Goal: Leave review/rating: Share an evaluation or opinion about a product, service, or content

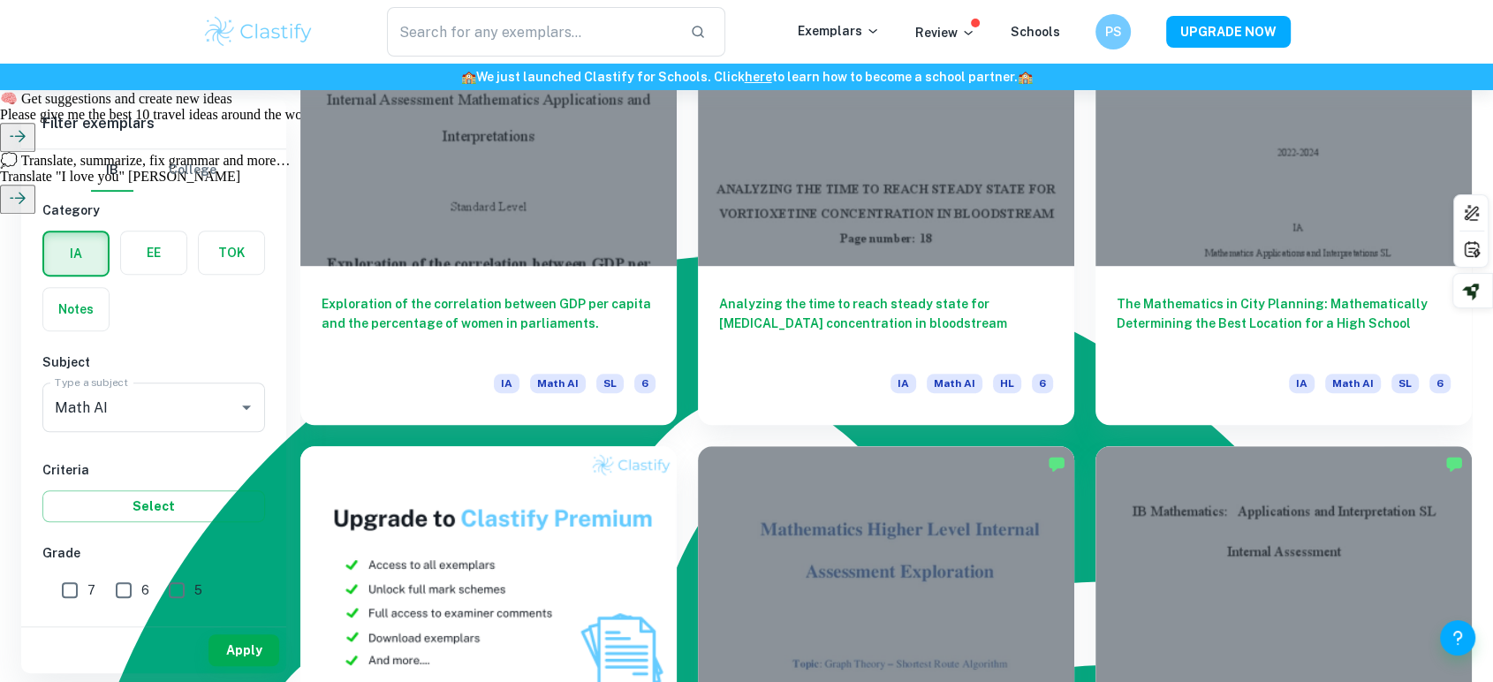
scroll to position [1727, 0]
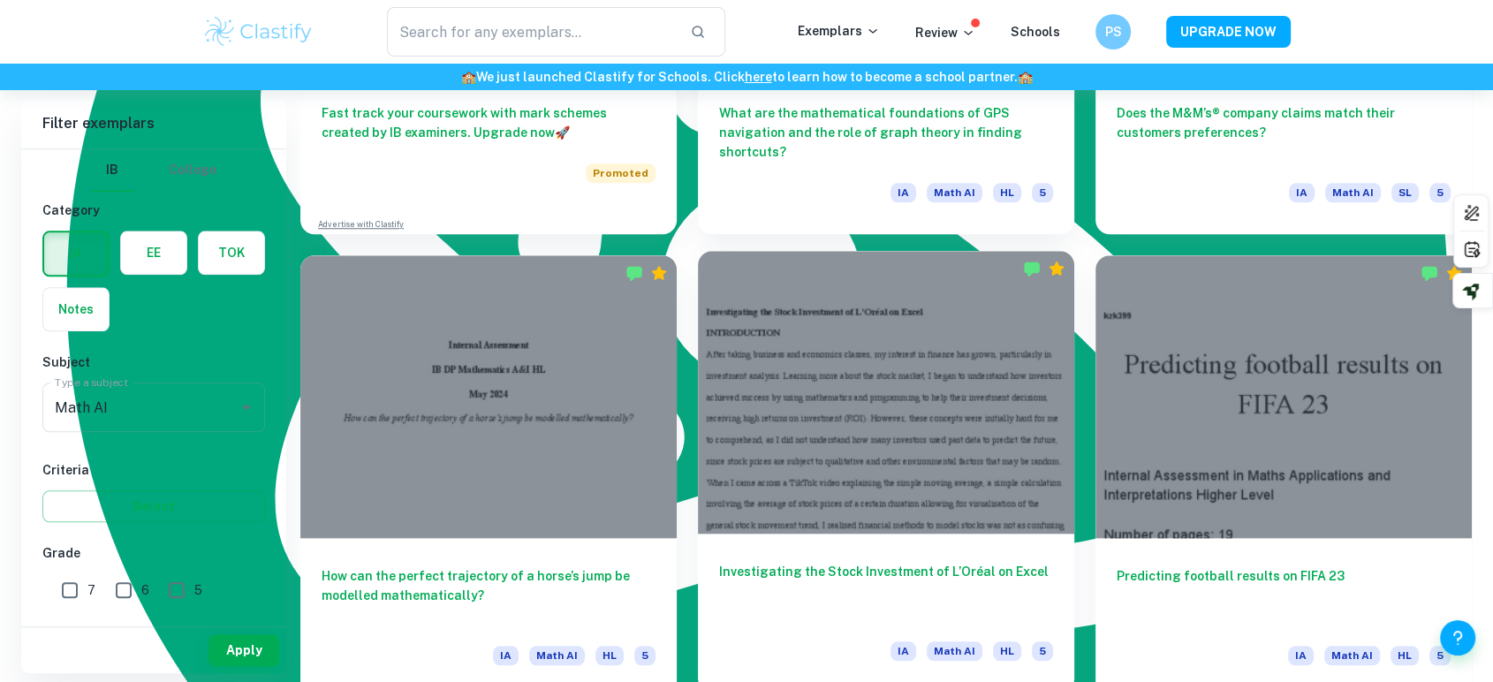
click at [812, 490] on div at bounding box center [886, 392] width 376 height 282
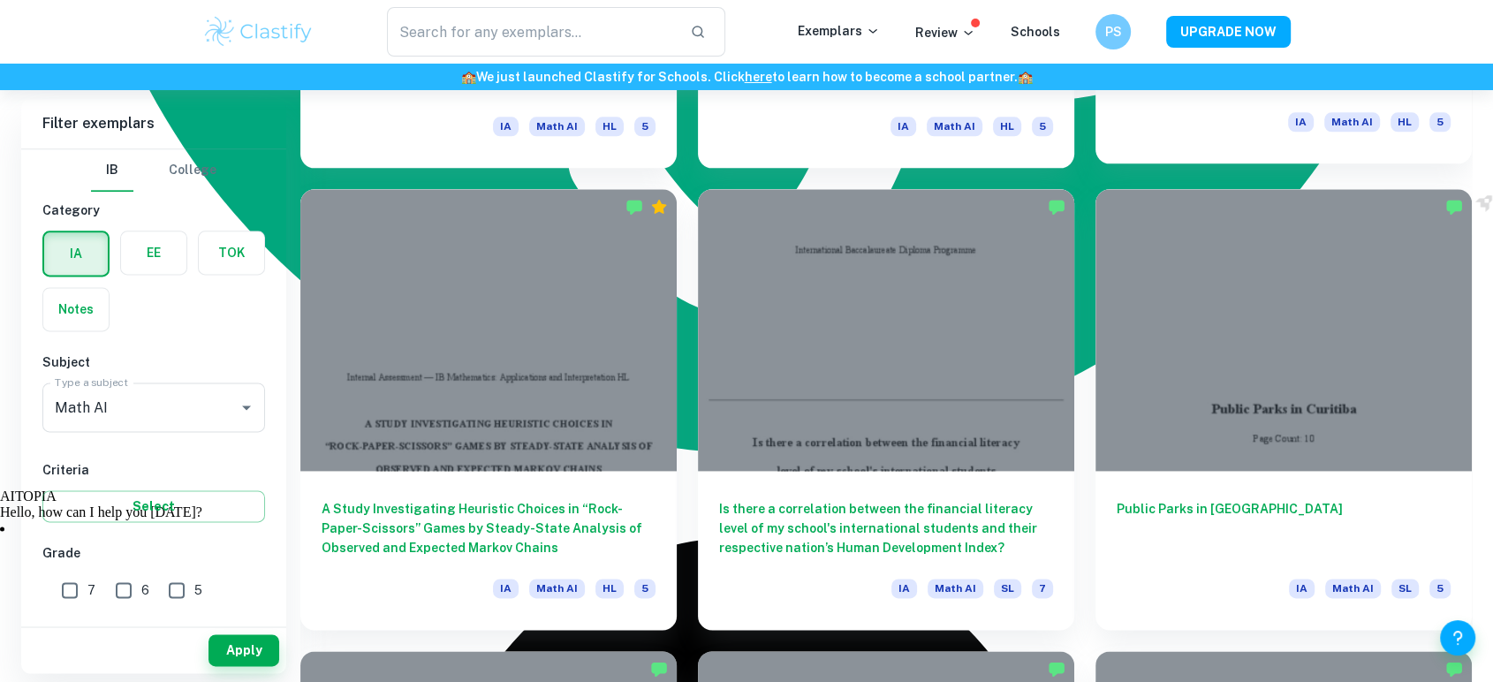
scroll to position [2257, 0]
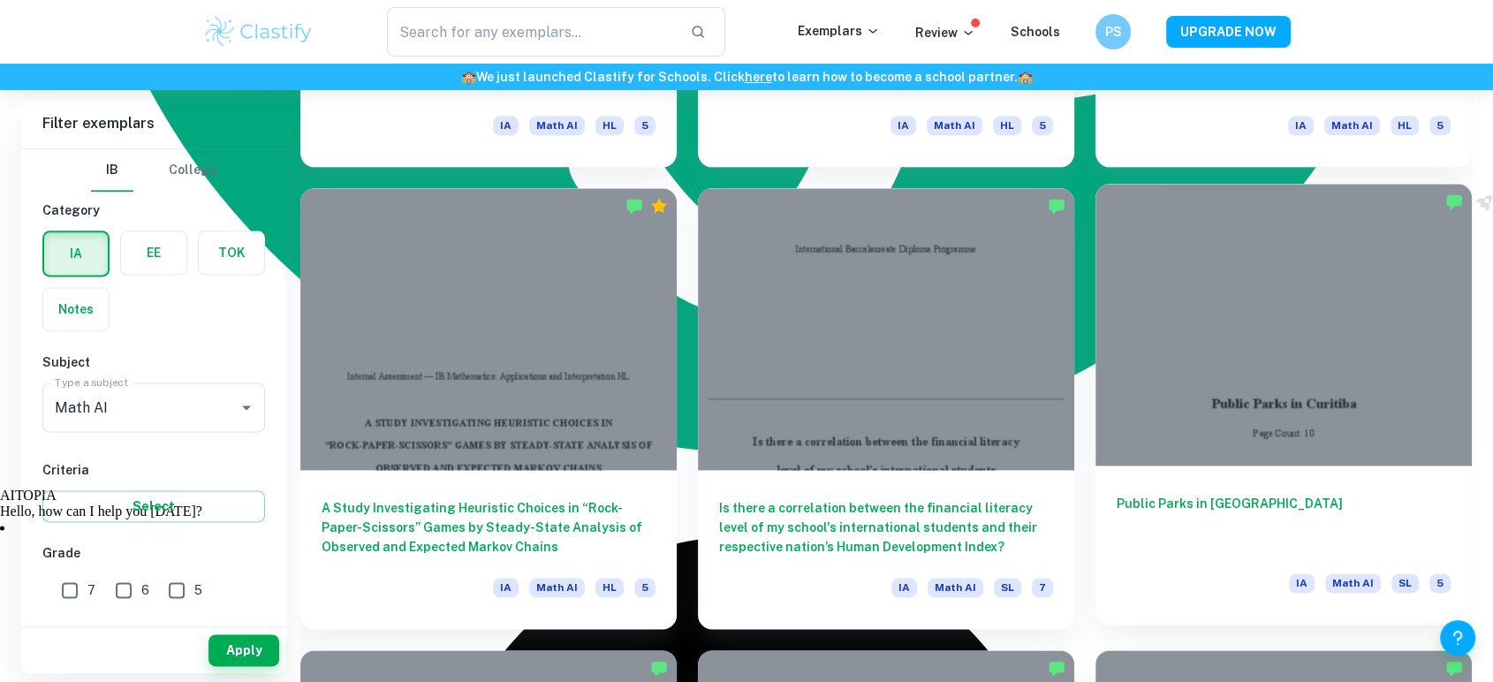
click at [1172, 344] on div at bounding box center [1283, 325] width 376 height 282
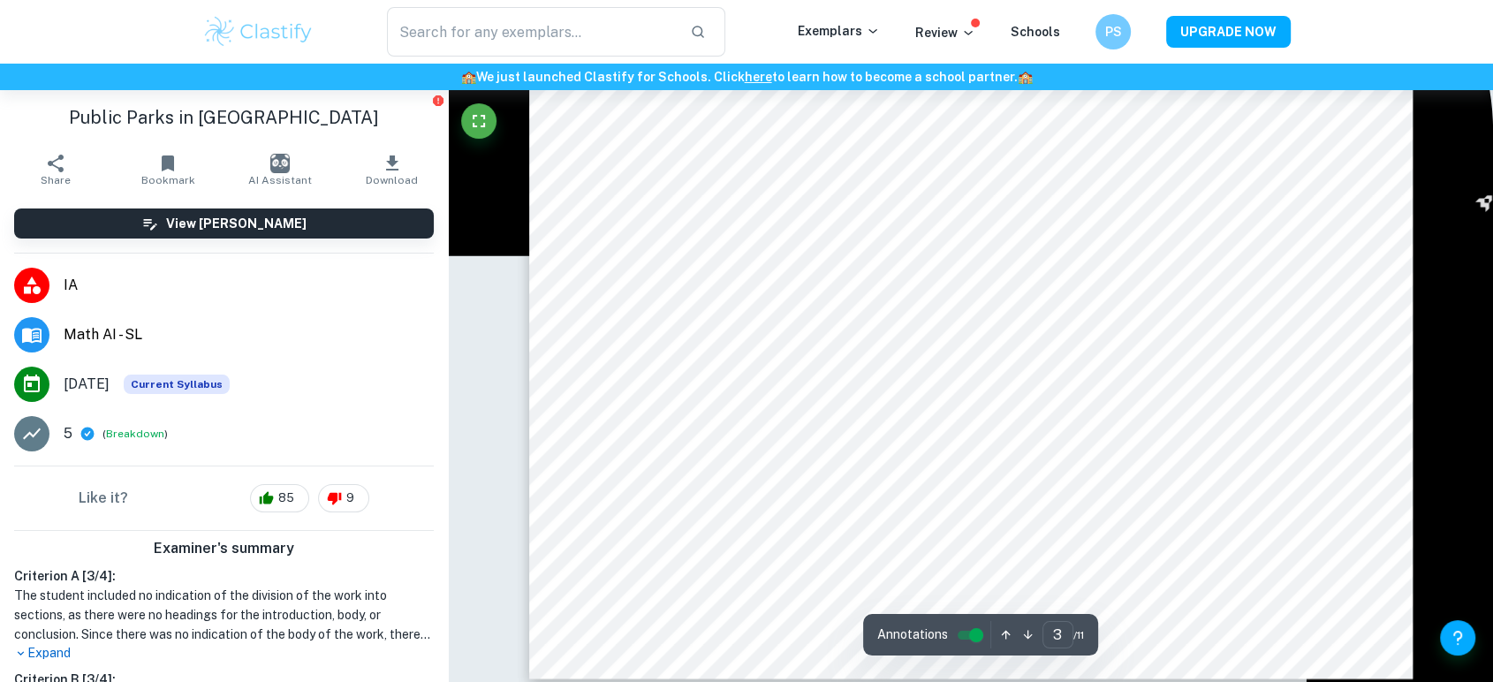
scroll to position [3159, 0]
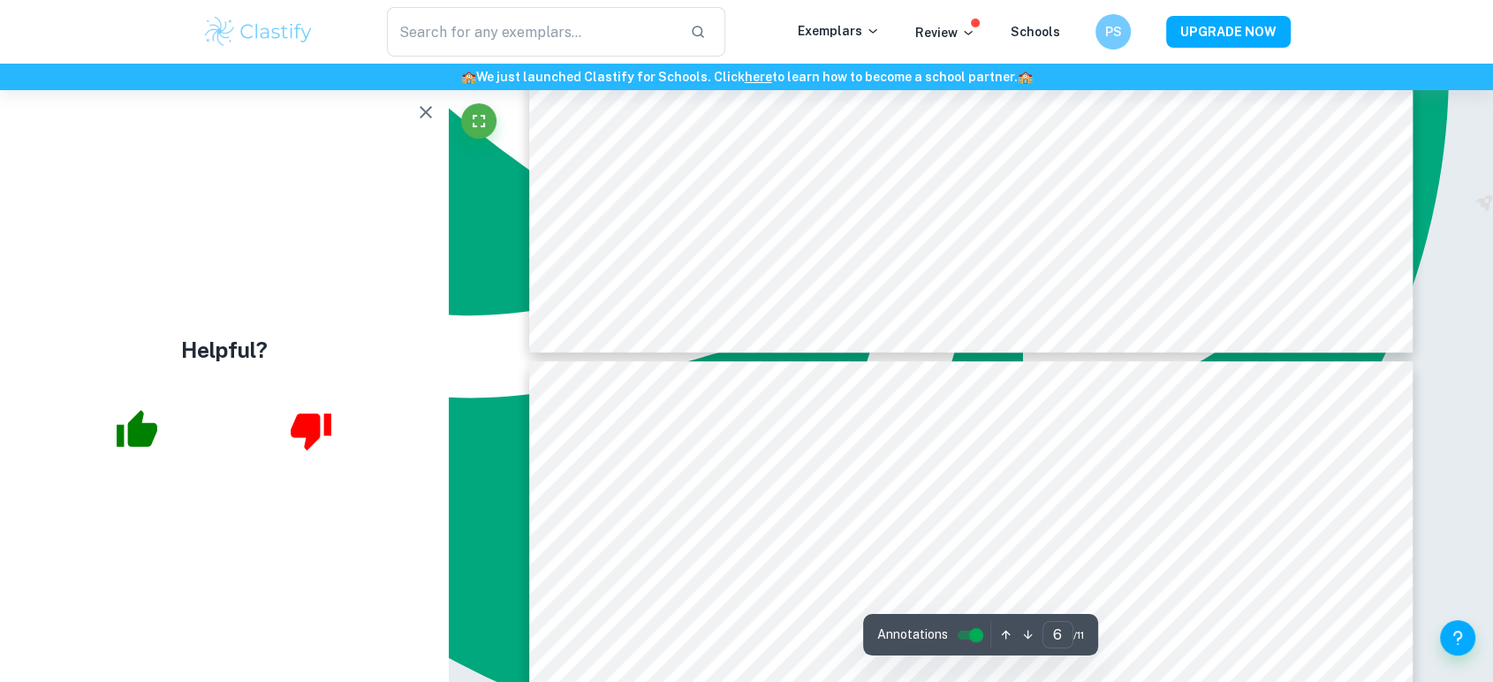
type input "7"
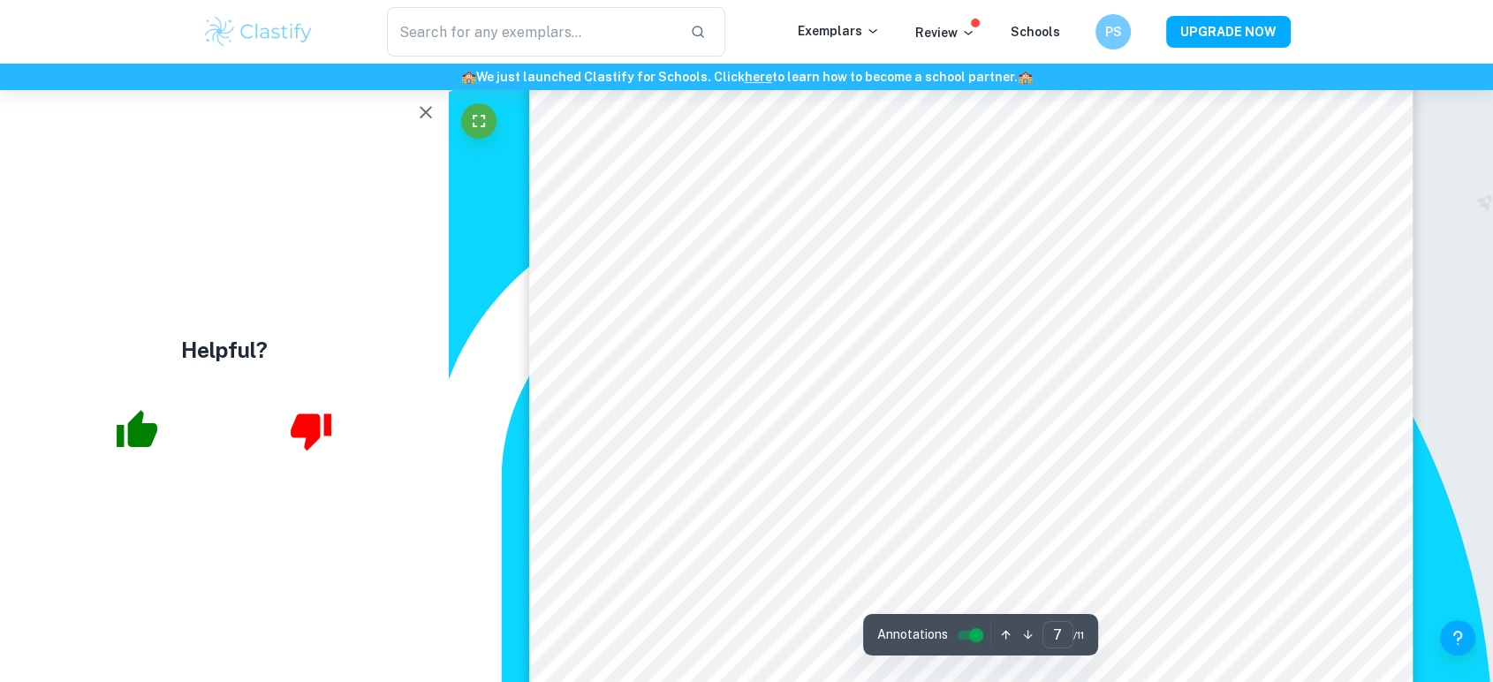
scroll to position [7712, 0]
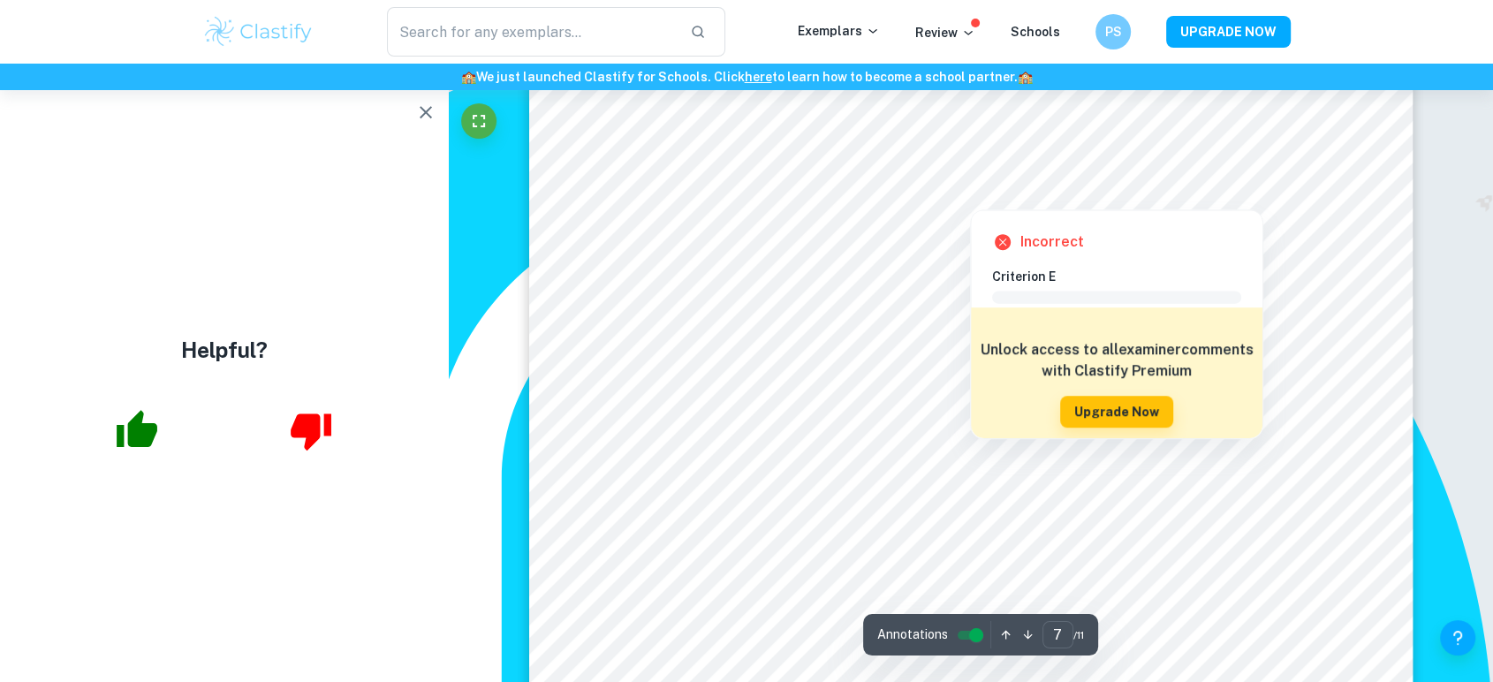
click at [956, 186] on div at bounding box center [970, 195] width 684 height 19
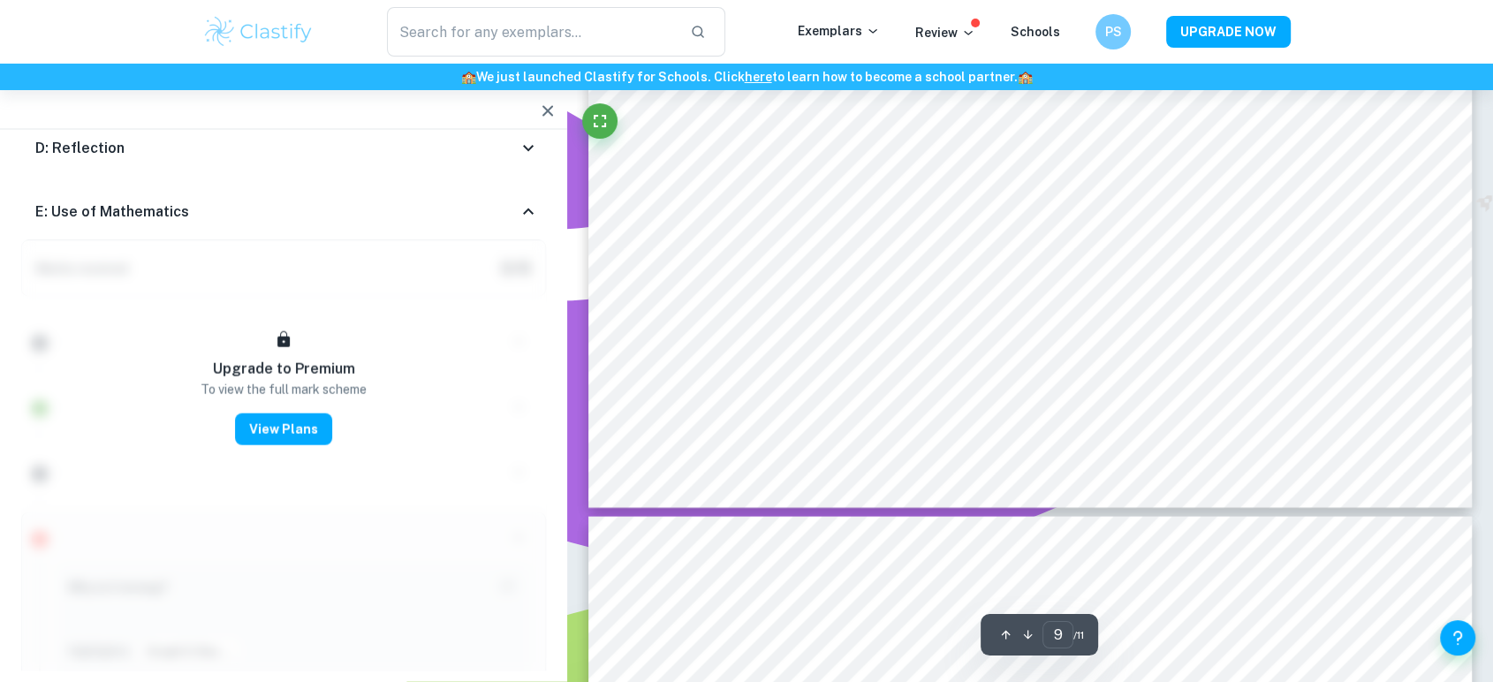
scroll to position [10111, 0]
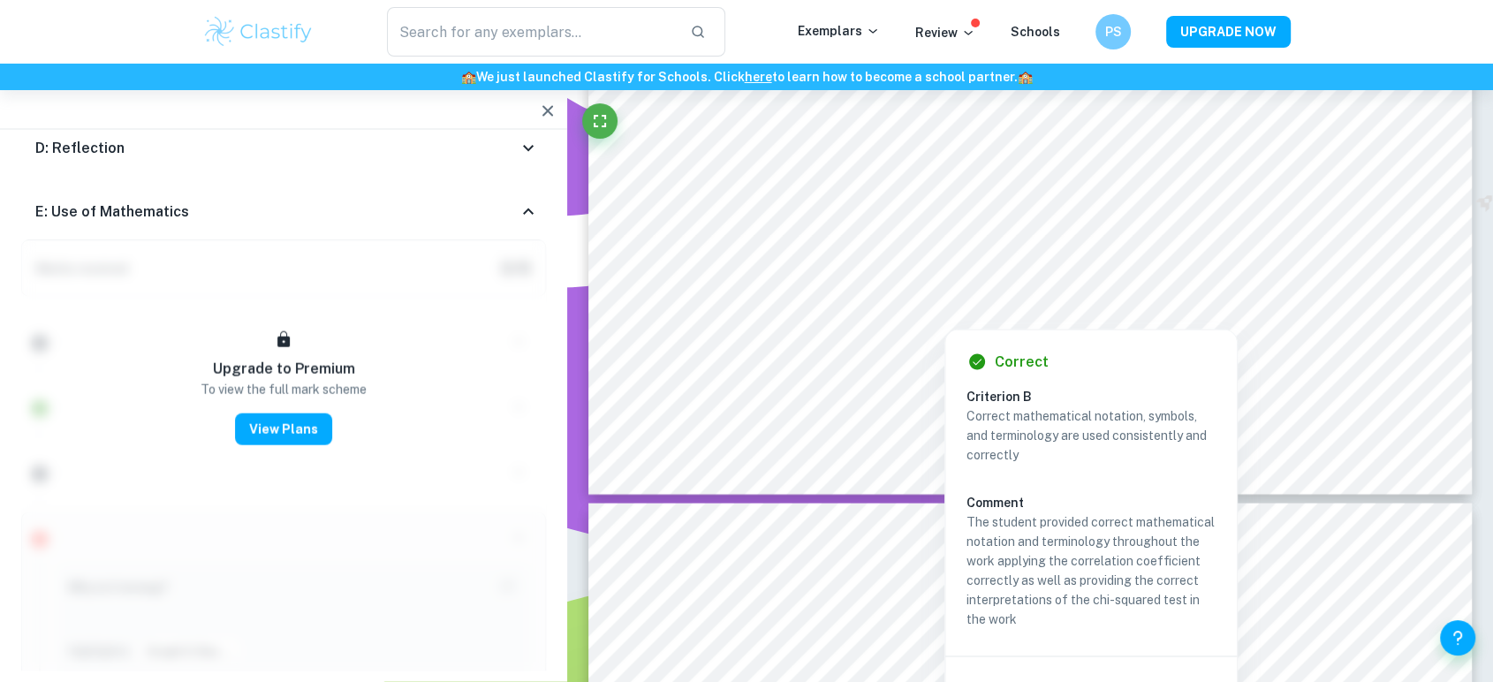
click at [820, 283] on div at bounding box center [1022, 285] width 711 height 41
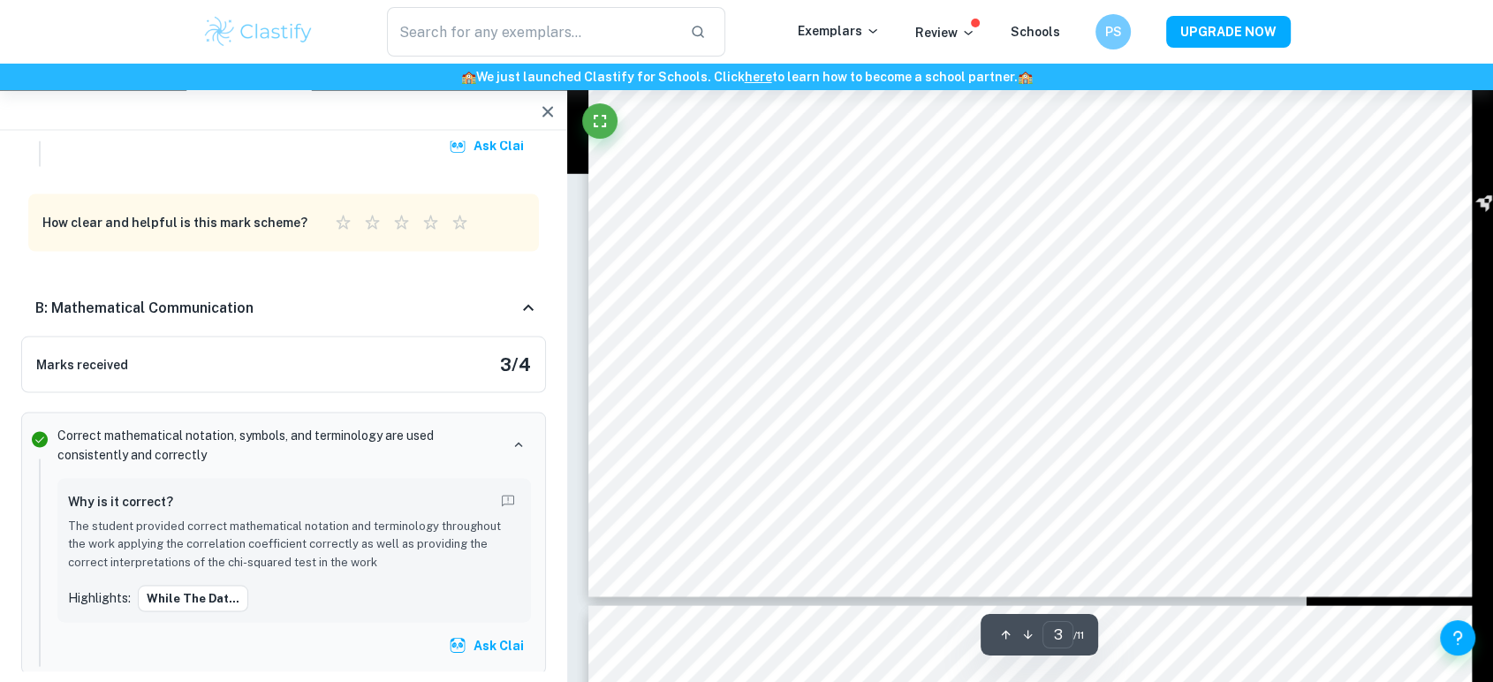
scroll to position [3242, 0]
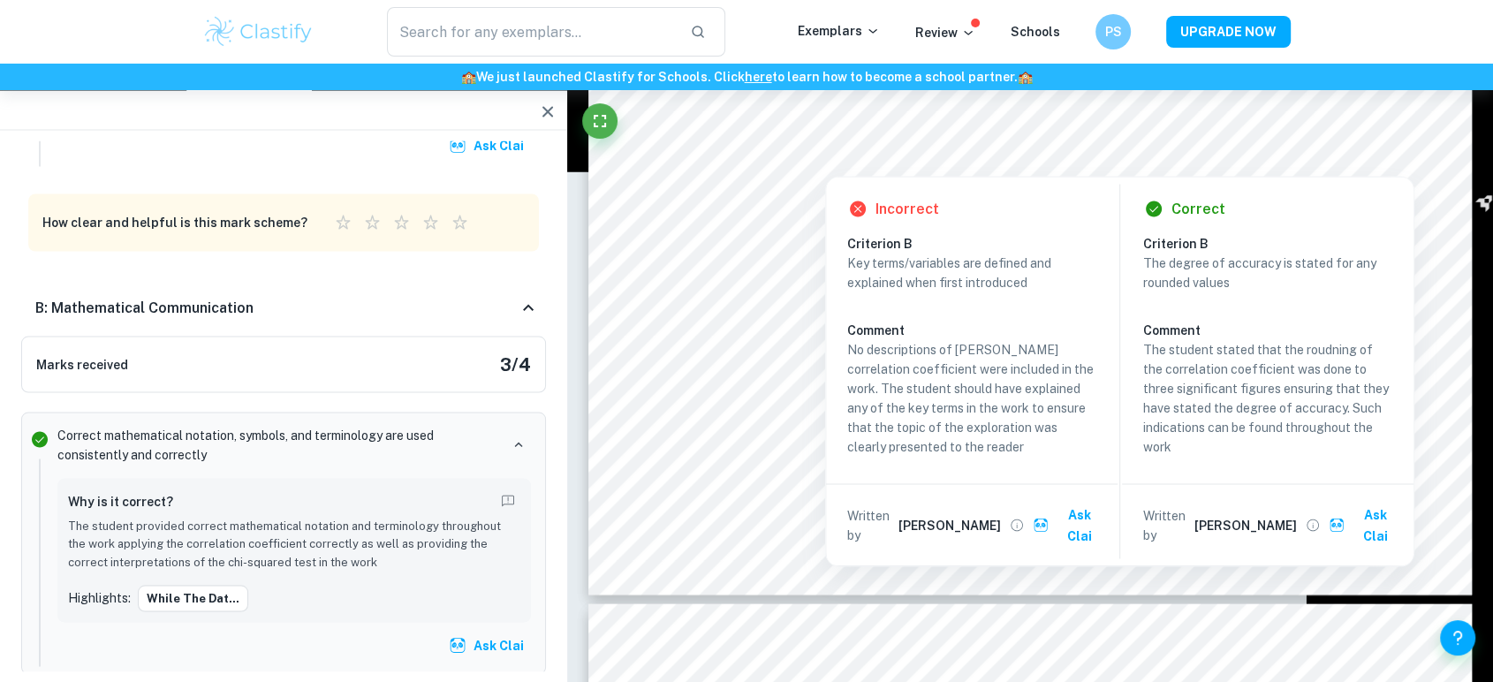
click at [957, 139] on div at bounding box center [997, 133] width 660 height 39
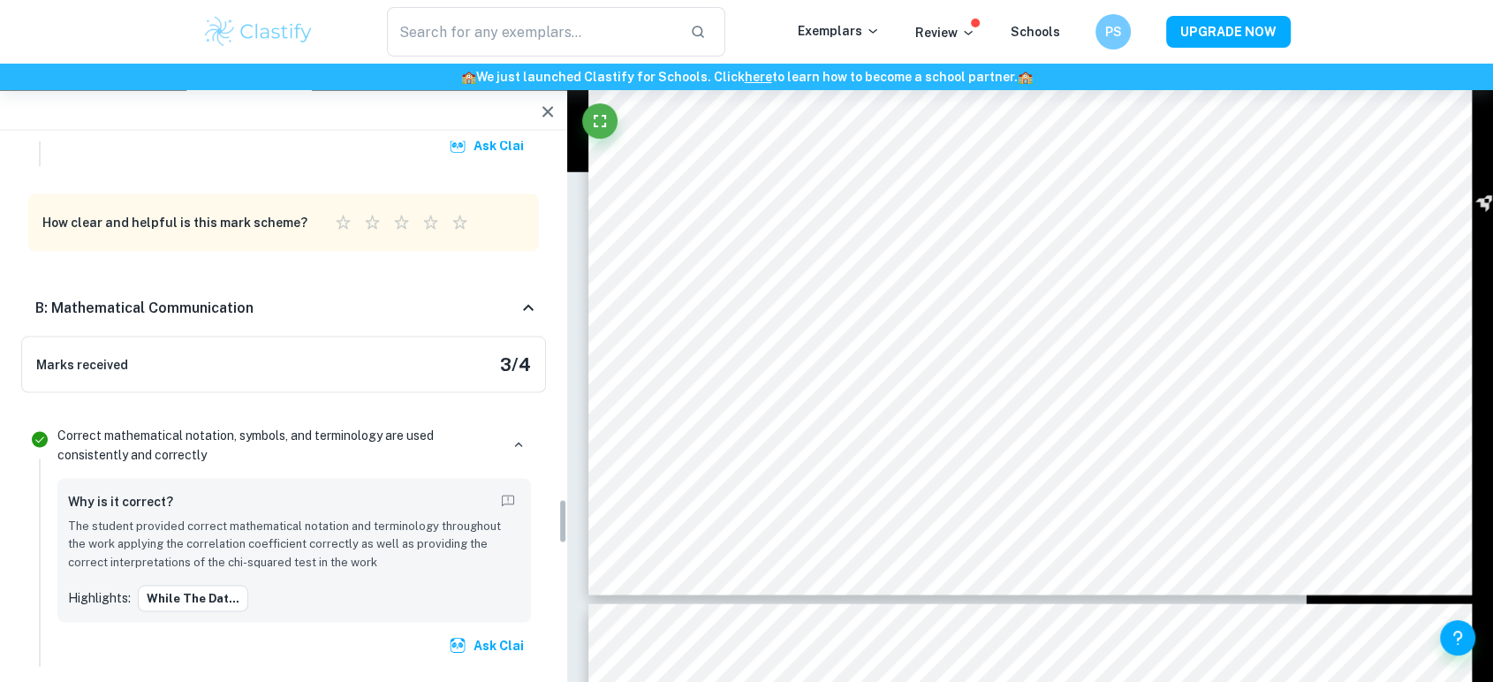
scroll to position [4215, 0]
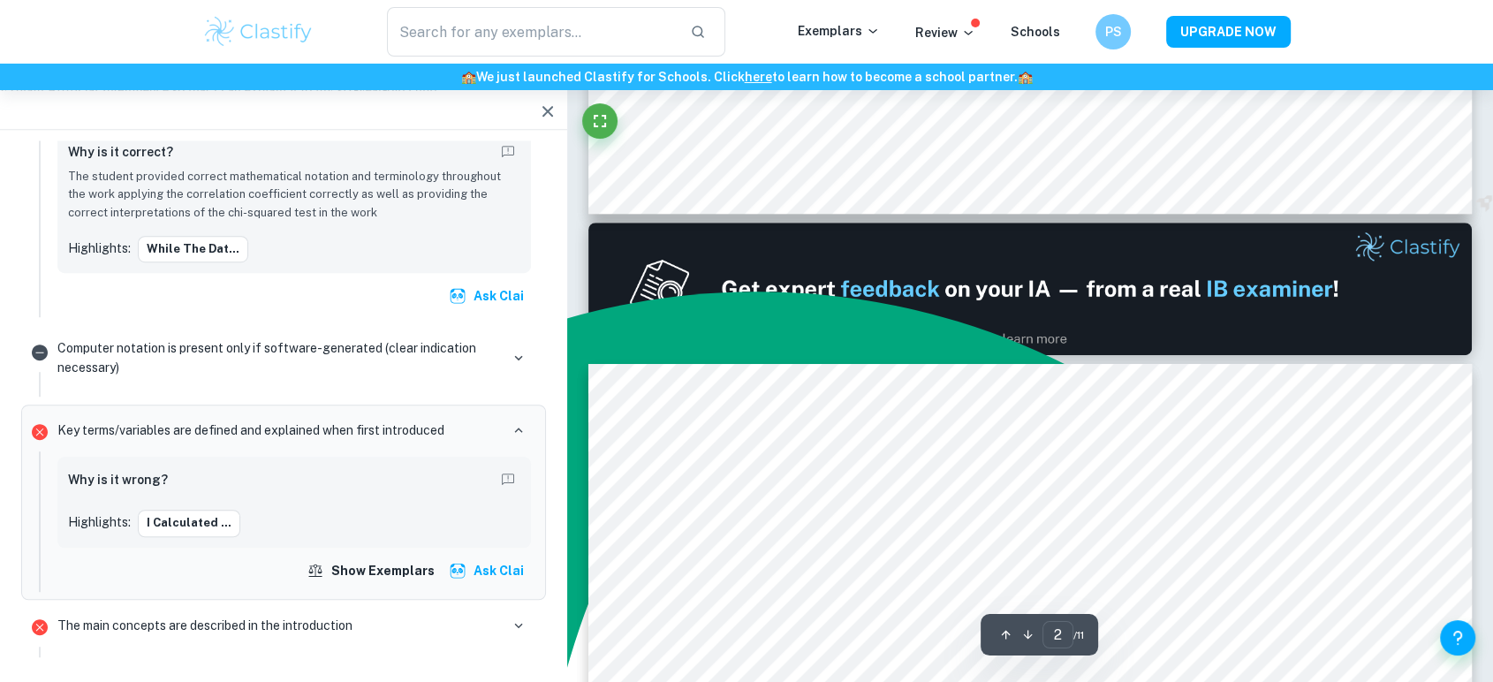
type input "1"
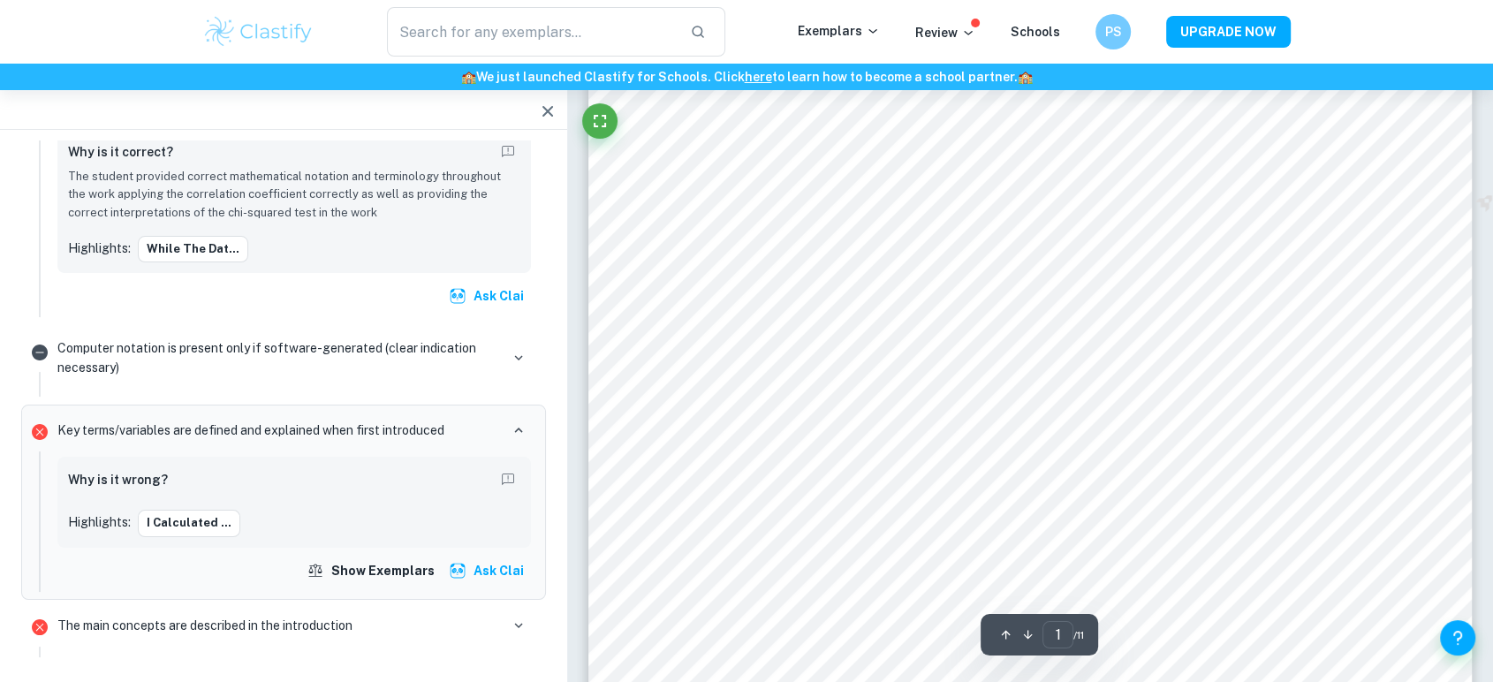
scroll to position [78, 0]
